Goal: Task Accomplishment & Management: Complete application form

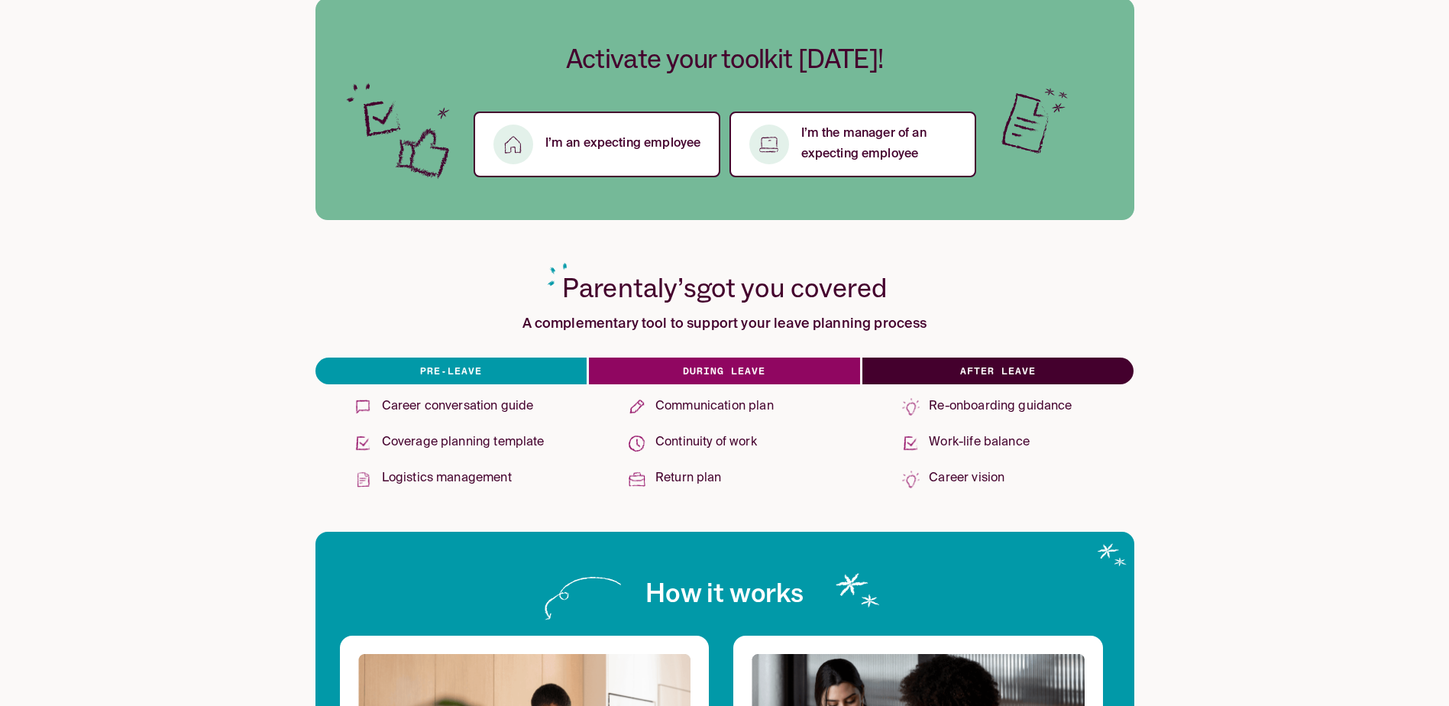
scroll to position [382, 0]
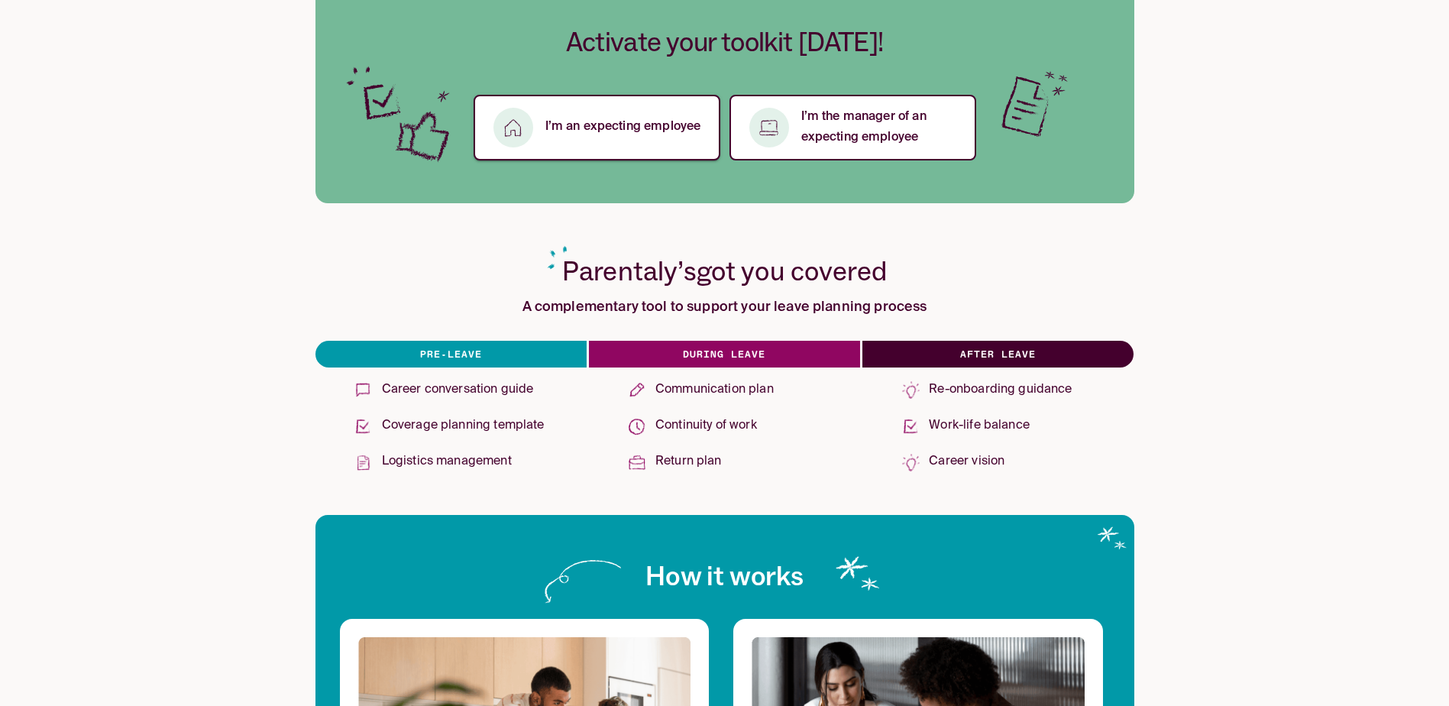
click at [626, 137] on p "I’m an expecting employee" at bounding box center [623, 127] width 156 height 21
